Goal: Task Accomplishment & Management: Manage account settings

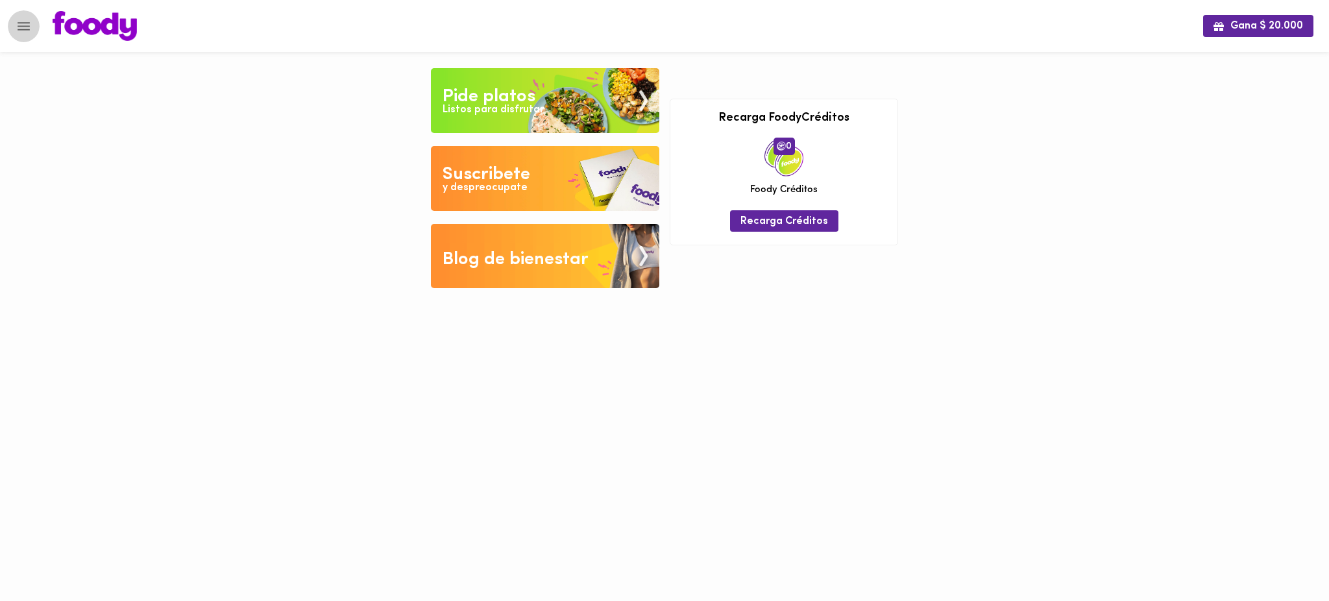
click at [21, 26] on icon "Menu" at bounding box center [24, 26] width 12 height 8
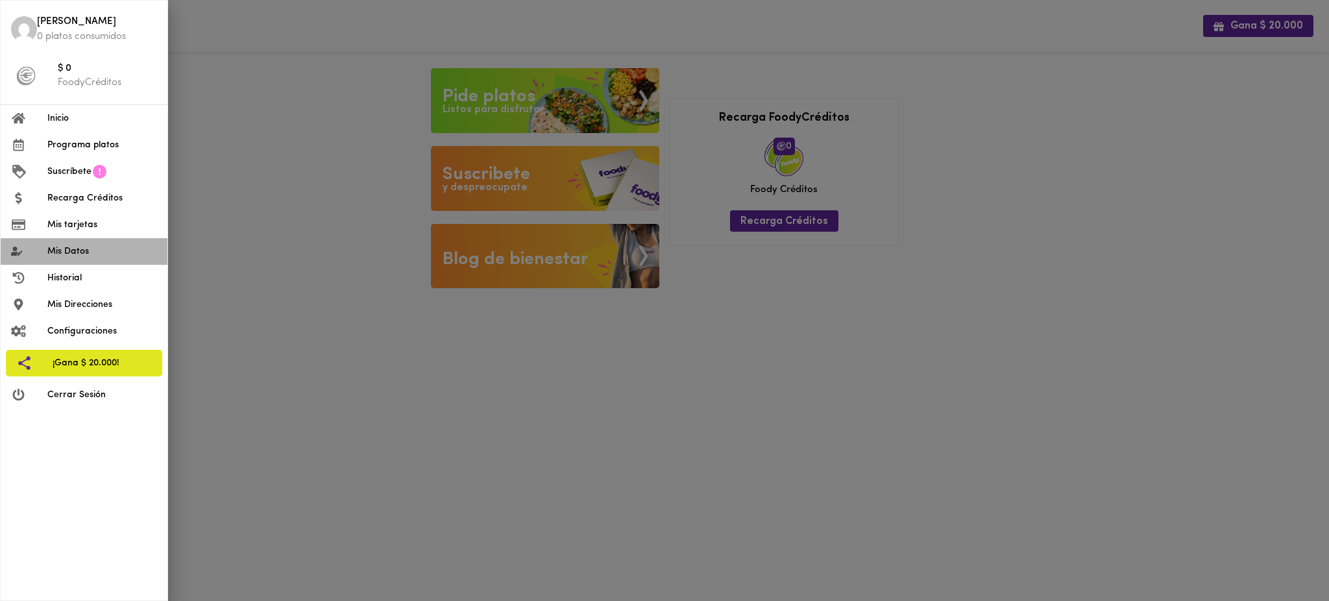
click at [98, 253] on span "Mis Datos" at bounding box center [102, 252] width 110 height 14
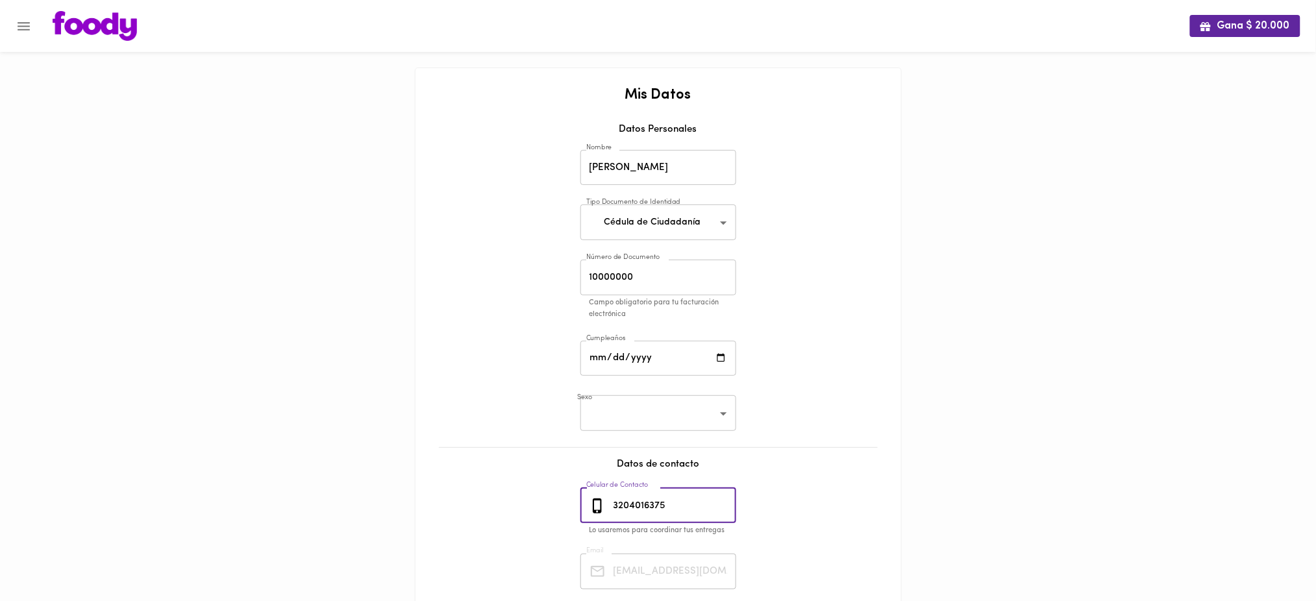
drag, startPoint x: 686, startPoint y: 504, endPoint x: 591, endPoint y: 502, distance: 95.4
click at [591, 502] on div "[PHONE_NUMBER] Celular de Contacto" at bounding box center [658, 506] width 156 height 36
click at [19, 27] on icon "Menu" at bounding box center [24, 26] width 16 height 16
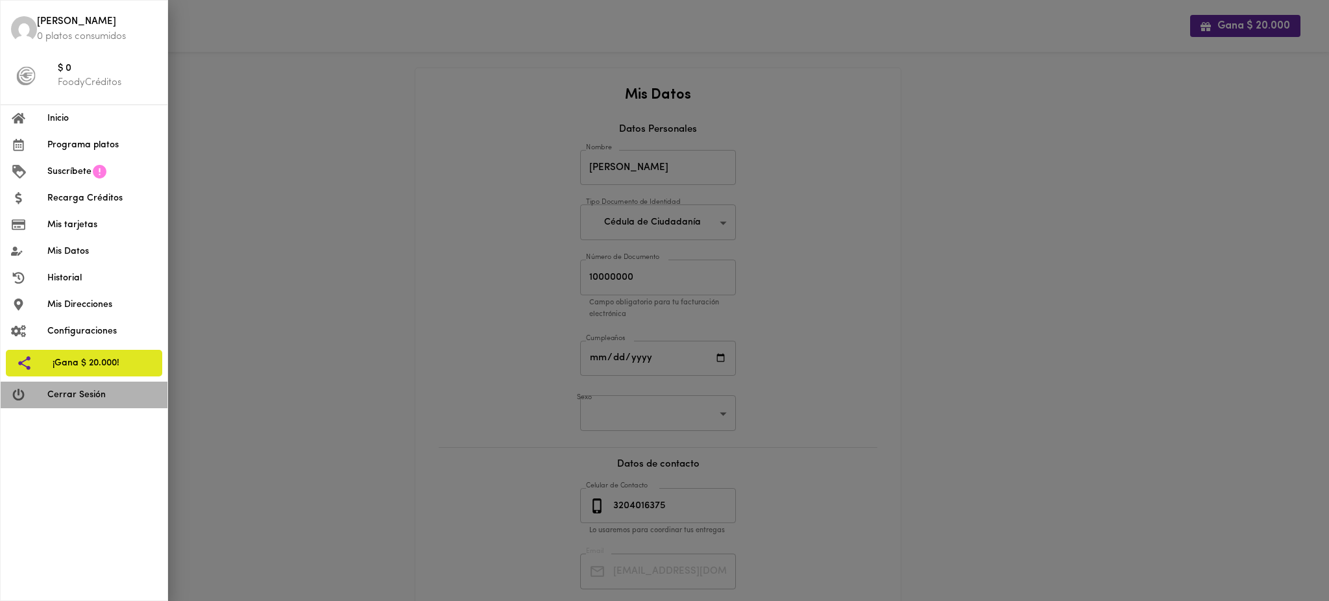
click at [77, 394] on span "Cerrar Sesión" at bounding box center [102, 395] width 110 height 14
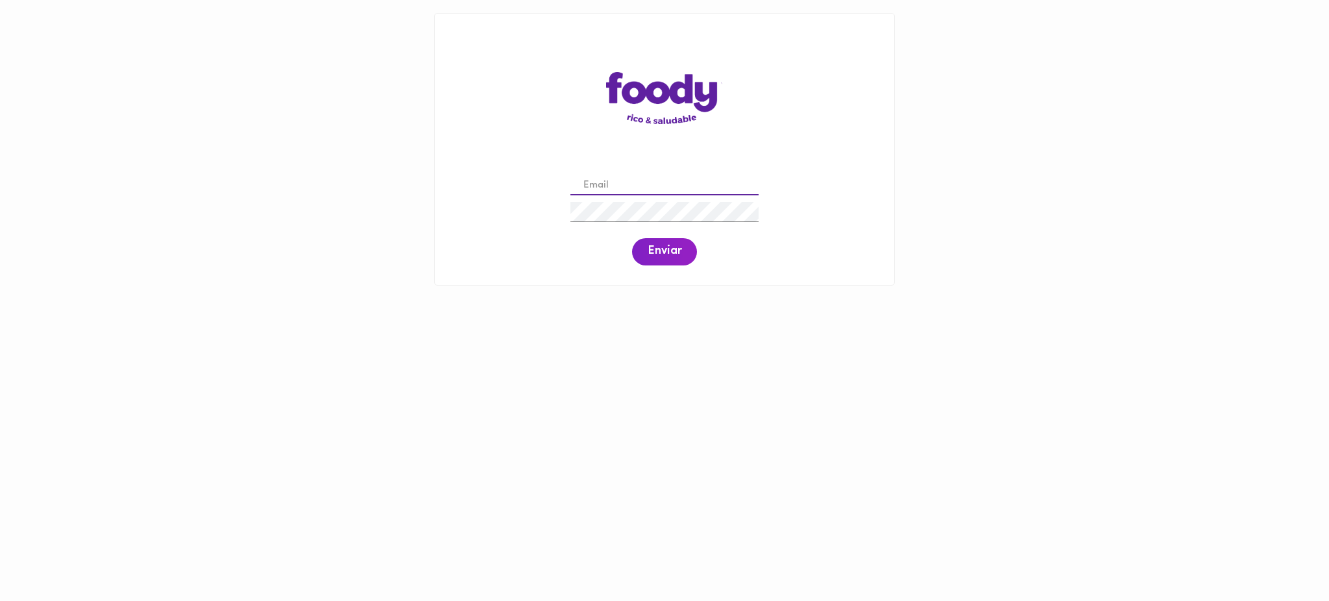
click at [642, 185] on input "email" at bounding box center [664, 186] width 188 height 20
paste input "davidcardenash01@gmail.com"
type input "davidcardenash01@gmail.com"
click at [659, 253] on span "Enviar" at bounding box center [665, 252] width 34 height 14
